Goal: Contribute content

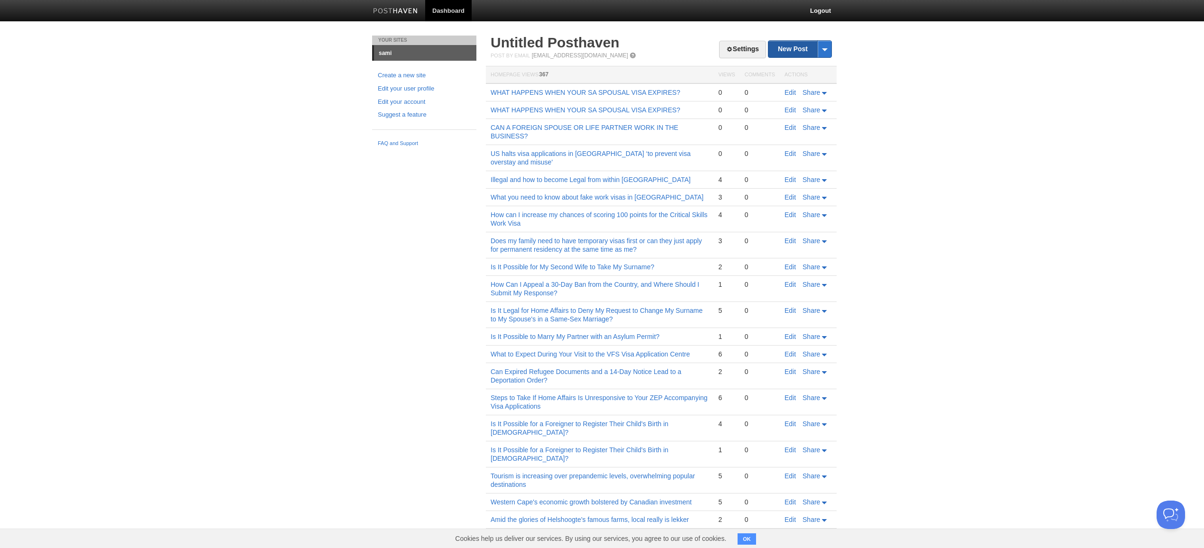
click at [794, 45] on link "New Post" at bounding box center [799, 49] width 63 height 17
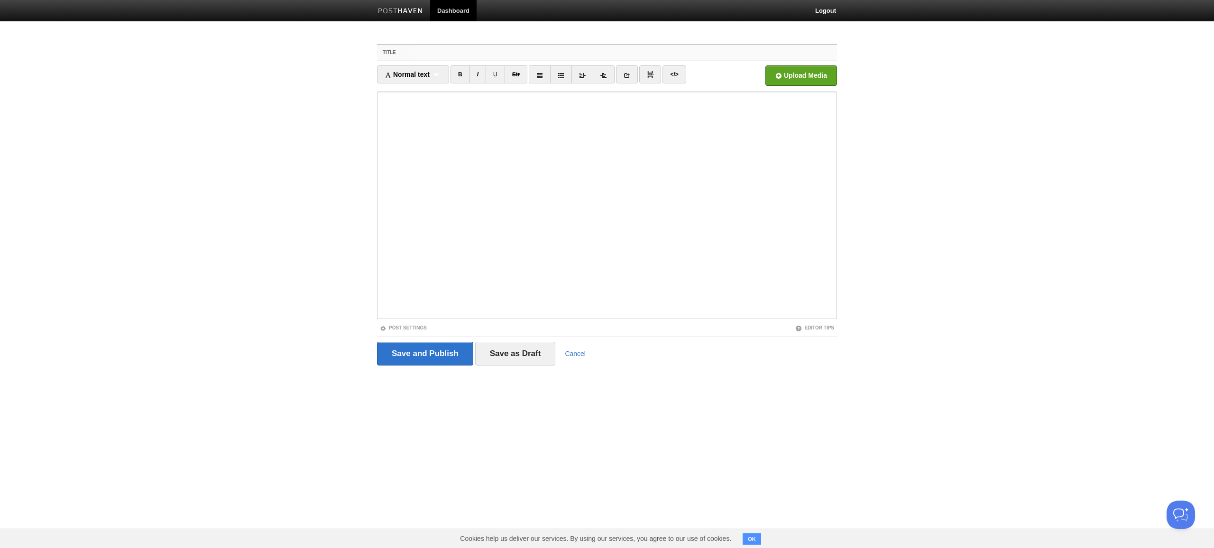
click at [626, 53] on input "Title" at bounding box center [625, 52] width 421 height 15
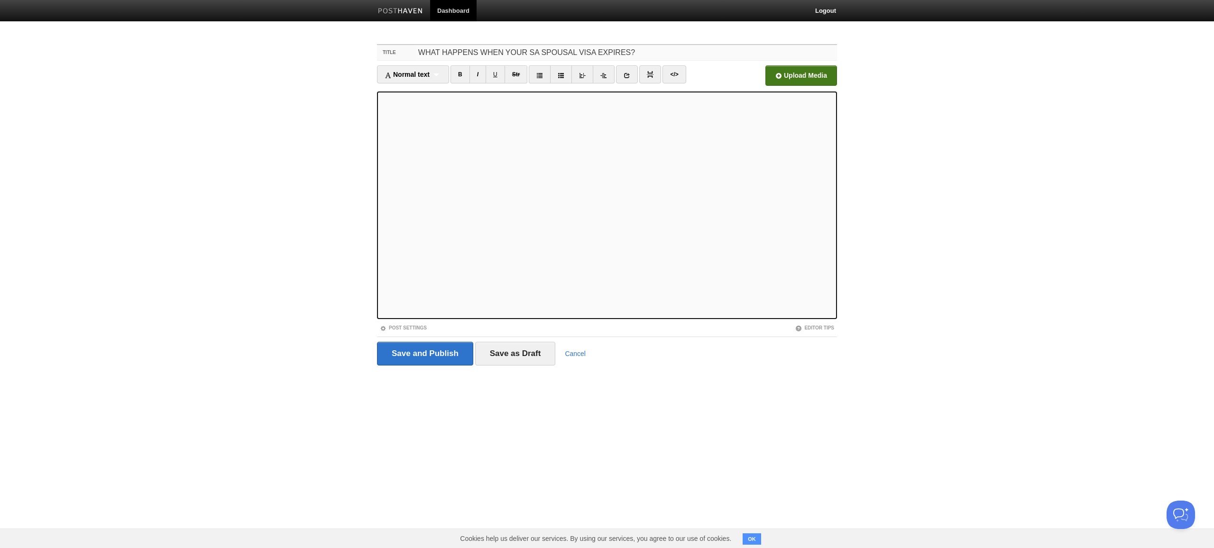
type input "WHAT HAPPENS WHEN YOUR SA SPOUSAL VISA EXPIRES?"
click at [801, 75] on input "file" at bounding box center [515, 78] width 718 height 48
click at [425, 354] on input "Save and Publish" at bounding box center [425, 354] width 96 height 24
